Goal: Transaction & Acquisition: Obtain resource

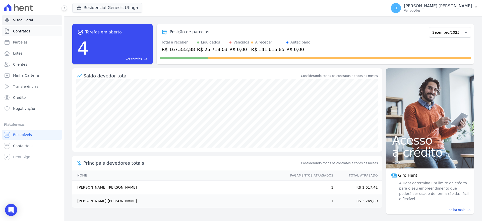
click at [31, 30] on link "Contratos" at bounding box center [32, 31] width 60 height 10
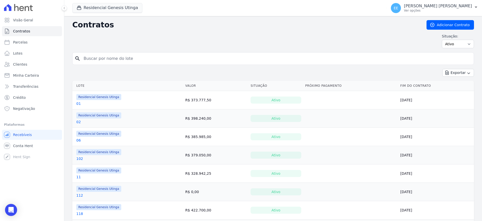
click at [101, 55] on input "search" at bounding box center [276, 58] width 391 height 10
click at [104, 58] on input "search" at bounding box center [276, 58] width 391 height 10
type input "24"
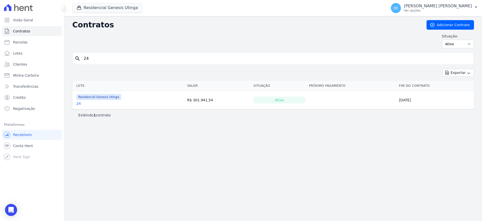
click at [78, 102] on link "24" at bounding box center [78, 103] width 5 height 5
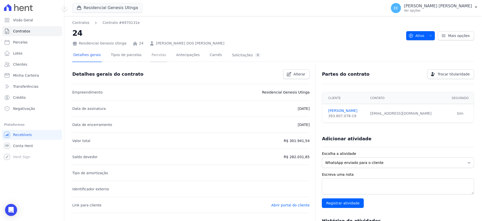
click at [153, 56] on link "Parcelas" at bounding box center [159, 55] width 17 height 13
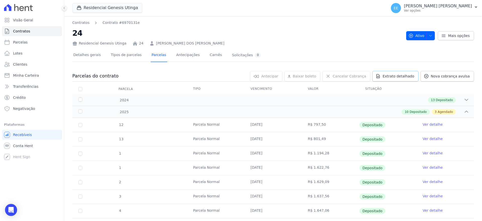
click at [404, 75] on span "Extrato detalhado" at bounding box center [398, 76] width 32 height 5
click at [467, 76] on span "Exportar PDF" at bounding box center [466, 76] width 26 height 5
click at [245, 33] on h2 "24" at bounding box center [237, 32] width 330 height 11
